Goal: Information Seeking & Learning: Learn about a topic

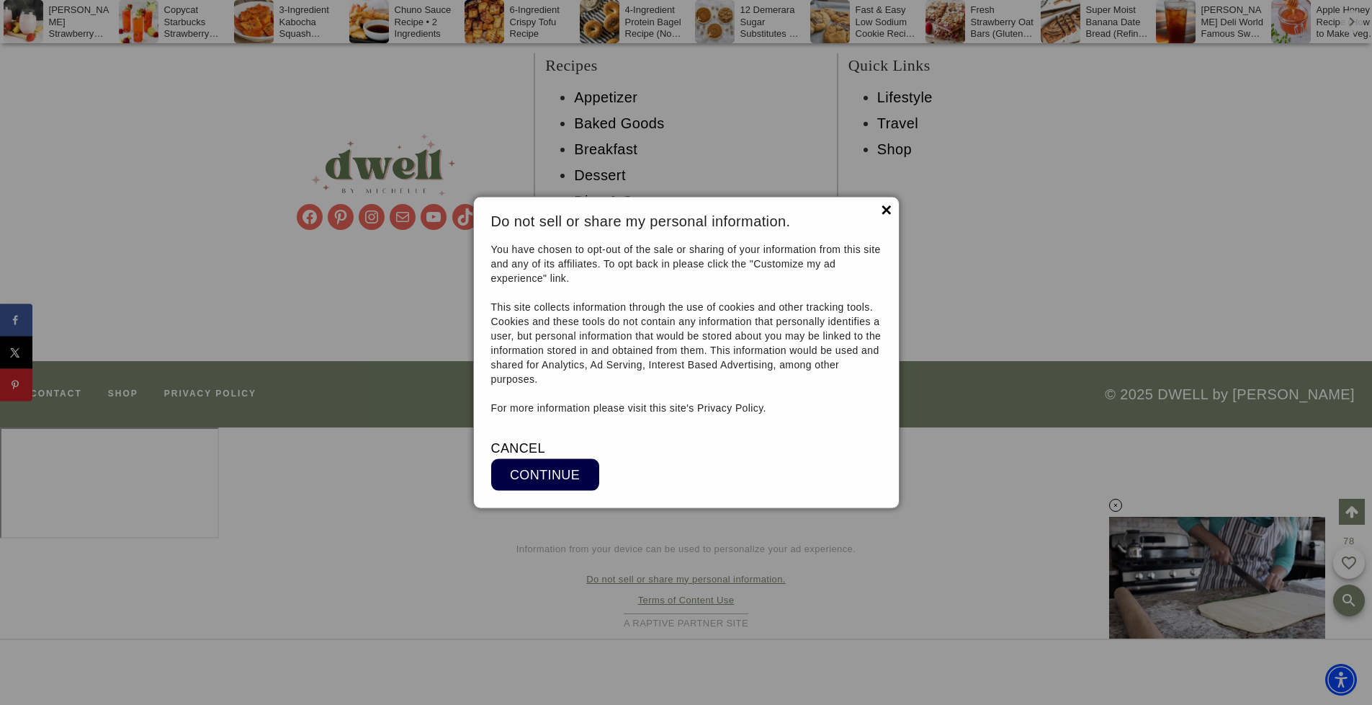
scroll to position [11087, 0]
